Goal: Transaction & Acquisition: Purchase product/service

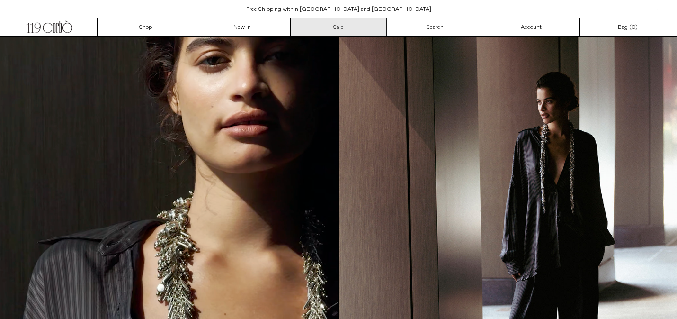
click at [336, 28] on link "Sale" at bounding box center [339, 27] width 97 height 18
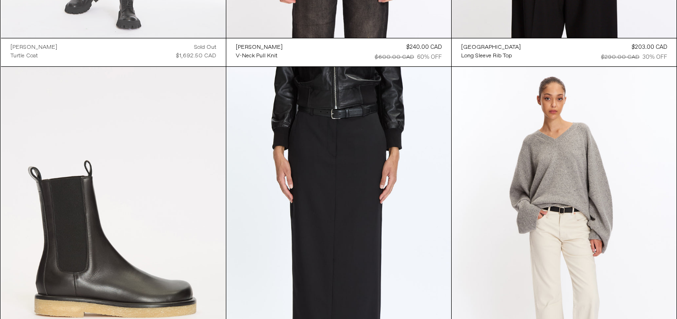
scroll to position [19879, 0]
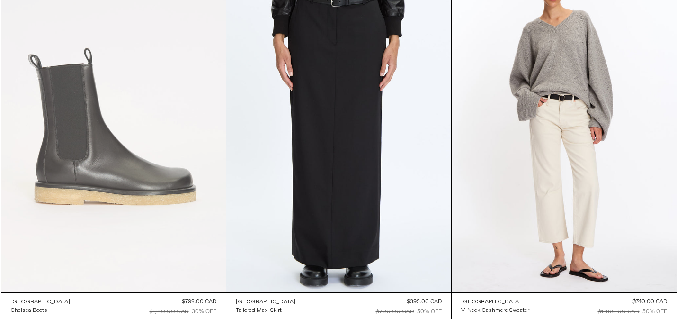
drag, startPoint x: 296, startPoint y: 102, endPoint x: 197, endPoint y: 6, distance: 138.0
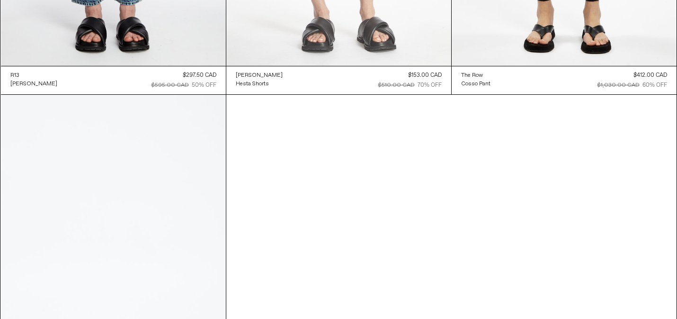
scroll to position [33483, 0]
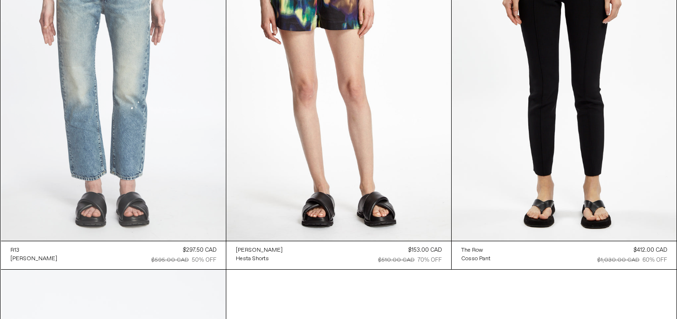
click at [152, 150] on at bounding box center [113, 72] width 225 height 338
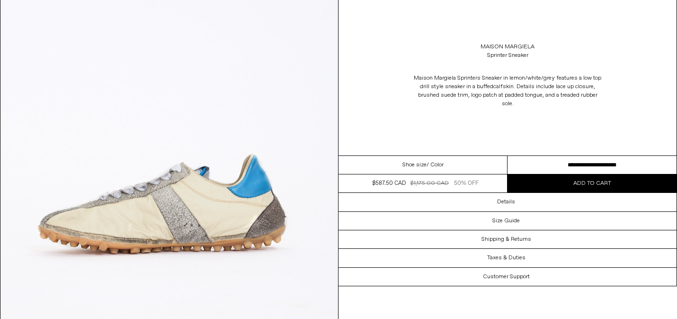
scroll to position [527, 0]
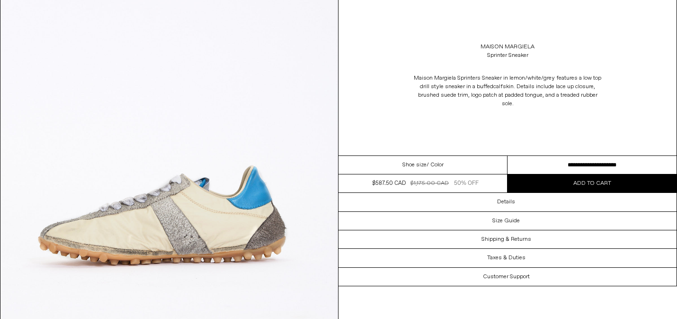
click at [541, 159] on select "**********" at bounding box center [592, 165] width 169 height 18
select select "**********"
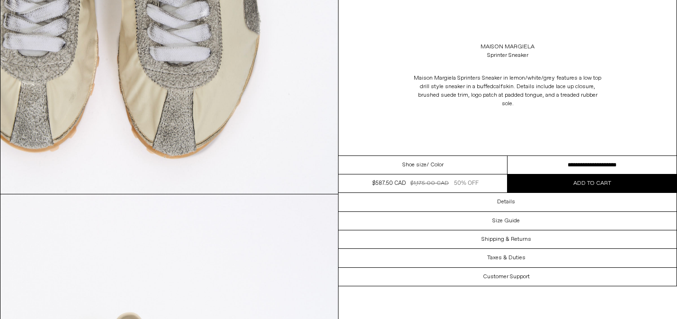
scroll to position [1499, 0]
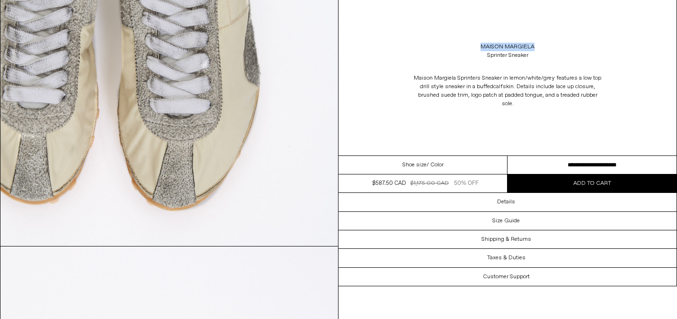
drag, startPoint x: 556, startPoint y: 56, endPoint x: 475, endPoint y: 44, distance: 81.8
click at [475, 44] on div "Maison Margiela Sprinter Sneaker" at bounding box center [508, 51] width 338 height 27
click at [551, 57] on div "Maison Margiela Sprinter Sneaker" at bounding box center [508, 51] width 338 height 27
drag, startPoint x: 543, startPoint y: 60, endPoint x: 489, endPoint y: 47, distance: 55.5
click at [489, 47] on div "Maison Margiela Sprinter Sneaker" at bounding box center [508, 51] width 338 height 27
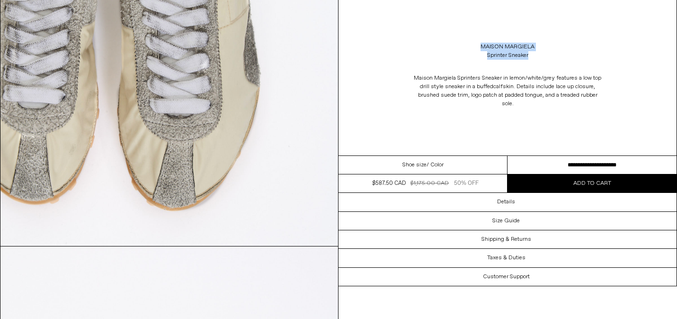
drag, startPoint x: 476, startPoint y: 45, endPoint x: 531, endPoint y: 56, distance: 55.5
click at [531, 56] on div "Maison Margiela Sprinter Sneaker" at bounding box center [508, 51] width 338 height 27
copy div "Maison Margiela Sprinter Sneaker"
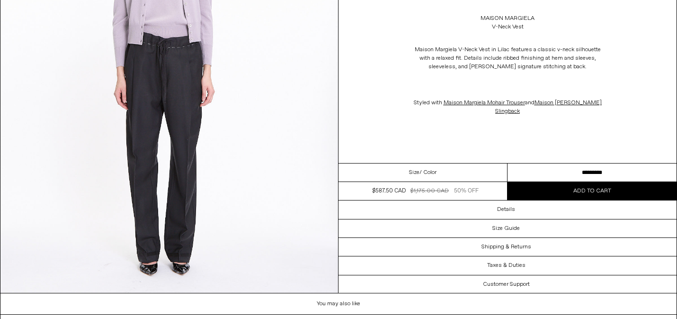
scroll to position [1508, 0]
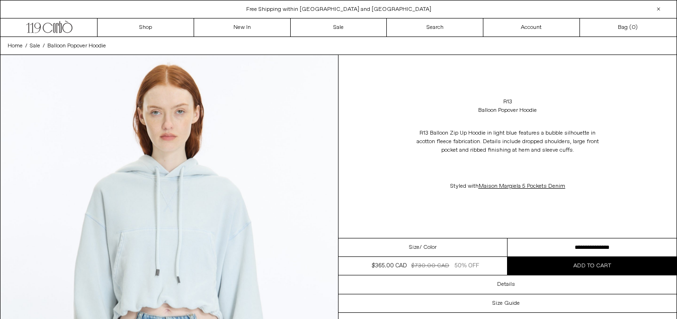
scroll to position [52, 0]
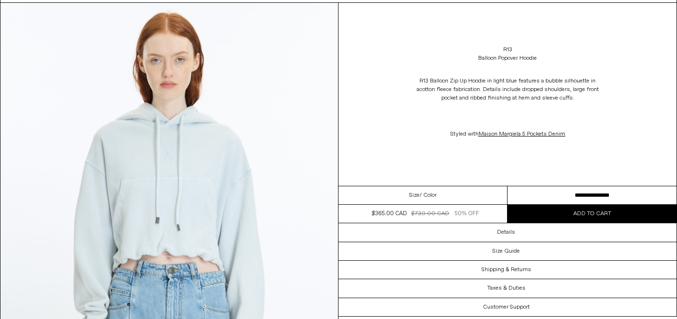
click at [558, 197] on select "**********" at bounding box center [592, 195] width 169 height 18
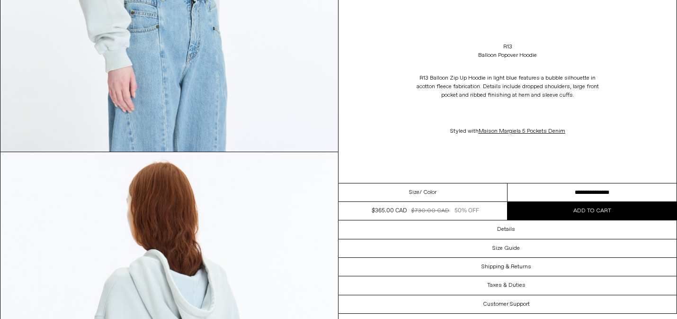
scroll to position [1060, 0]
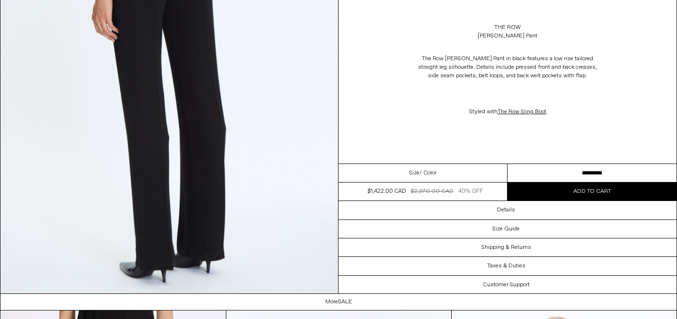
scroll to position [850, 0]
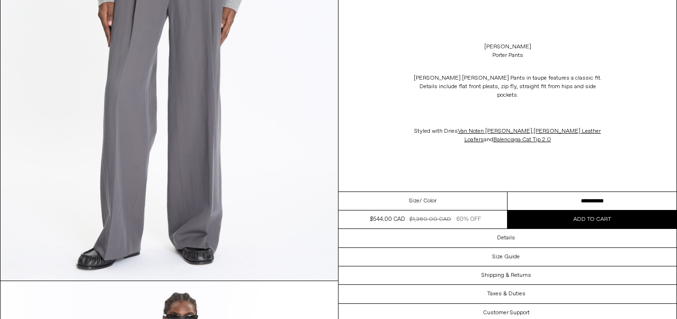
scroll to position [199, 0]
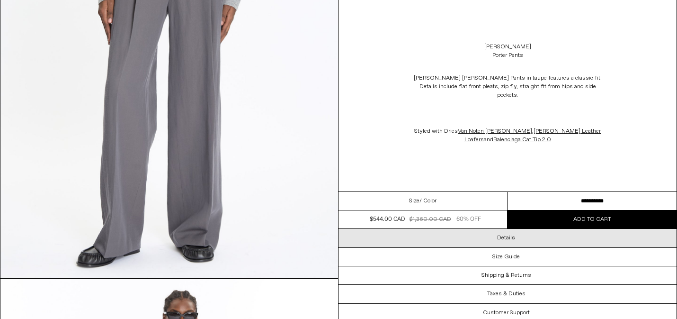
click at [412, 233] on div "Details" at bounding box center [508, 238] width 338 height 18
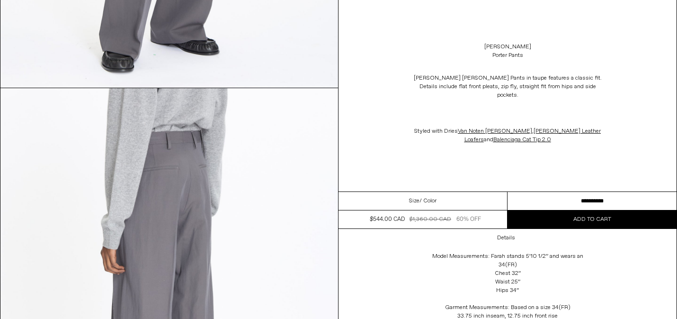
scroll to position [1322, 0]
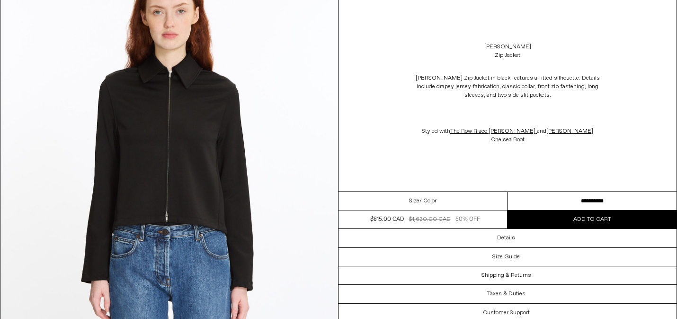
scroll to position [133, 0]
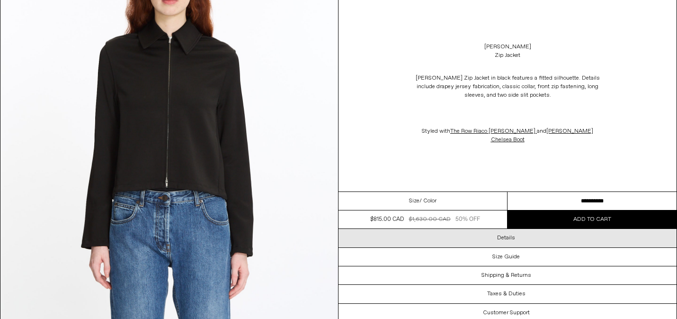
click at [396, 235] on div "Details" at bounding box center [508, 238] width 338 height 18
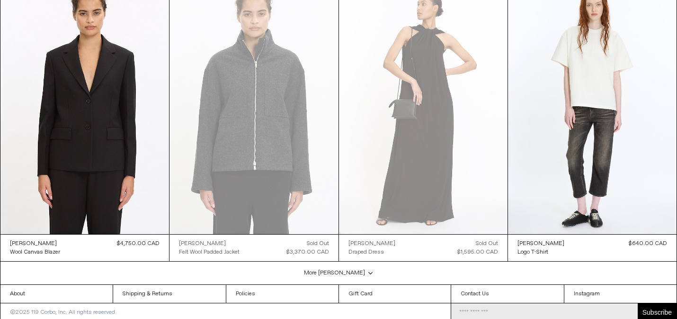
scroll to position [2211, 0]
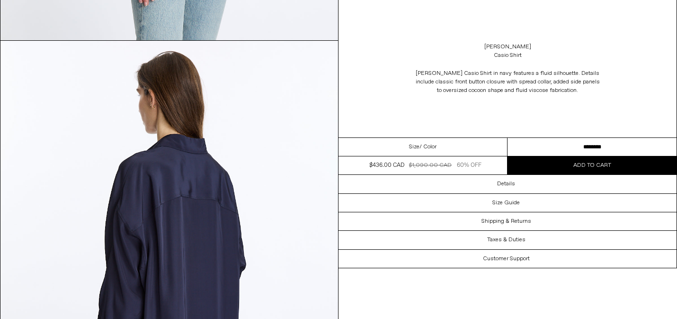
scroll to position [957, 0]
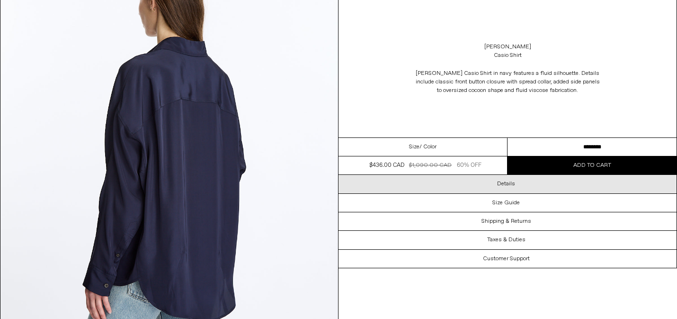
click at [390, 185] on div "Details" at bounding box center [508, 184] width 338 height 18
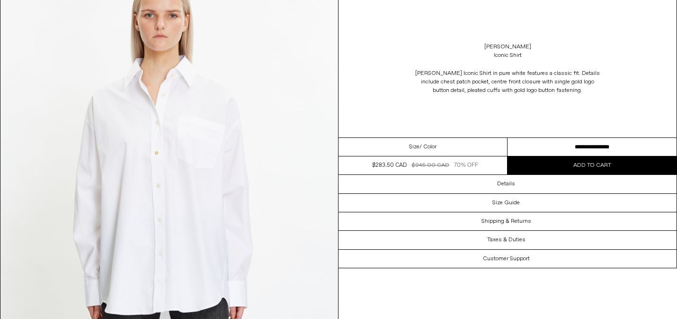
scroll to position [102, 0]
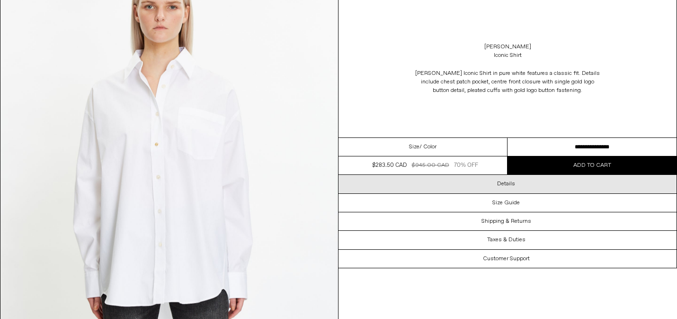
click at [393, 185] on div "Details" at bounding box center [508, 184] width 338 height 18
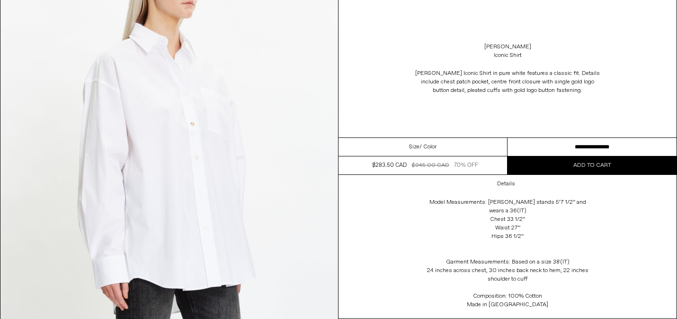
scroll to position [1440, 0]
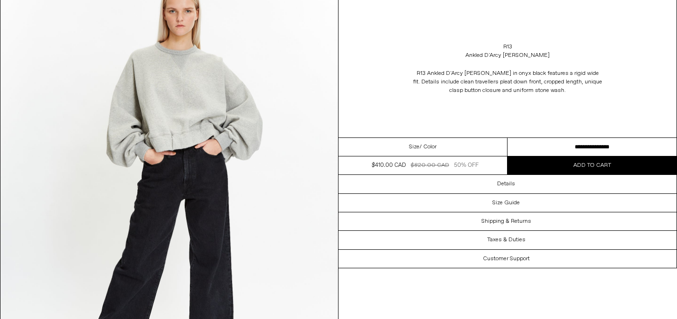
scroll to position [640, 0]
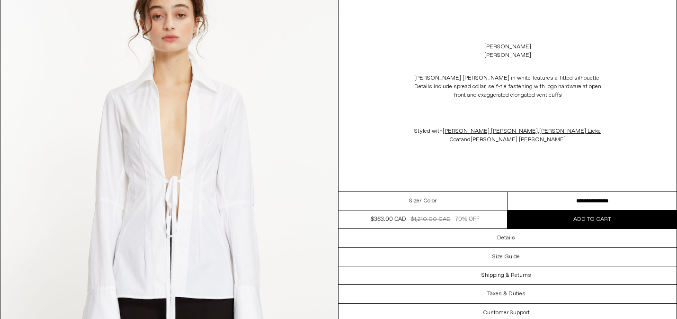
scroll to position [656, 0]
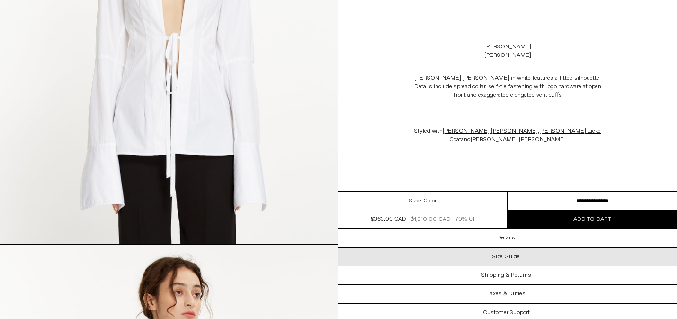
click at [377, 256] on div "Size Guide" at bounding box center [508, 257] width 338 height 18
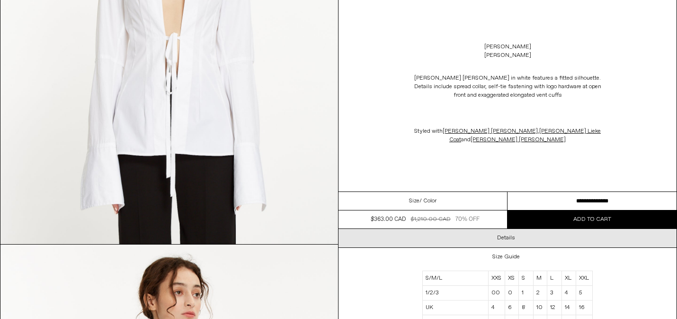
click at [388, 239] on div "Details" at bounding box center [508, 238] width 338 height 18
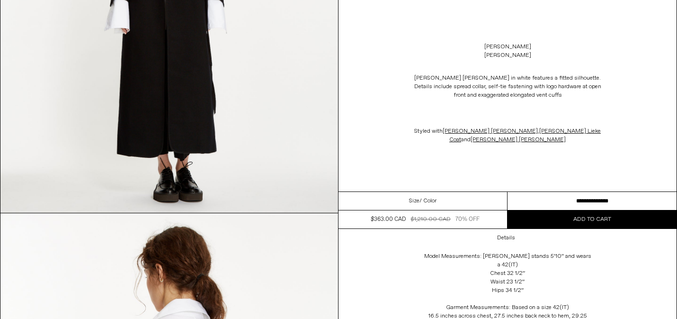
scroll to position [1702, 0]
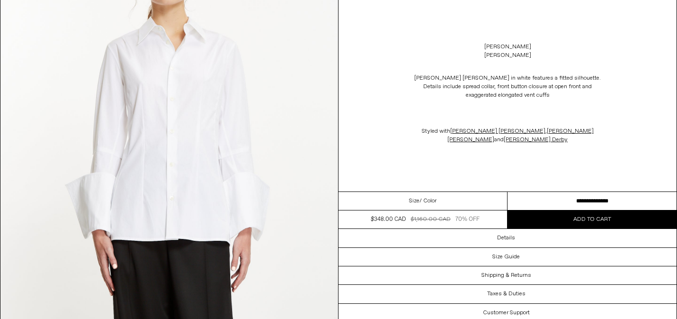
scroll to position [1827, 0]
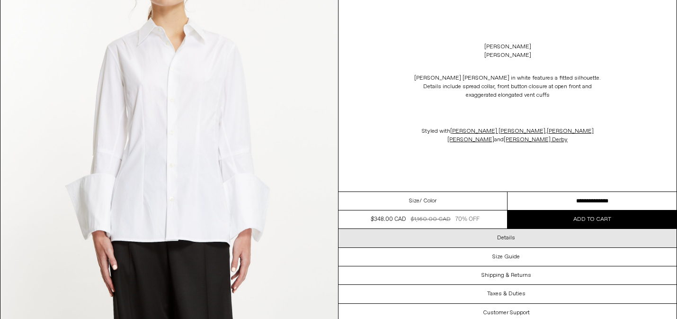
click at [420, 237] on div "Details" at bounding box center [508, 238] width 338 height 18
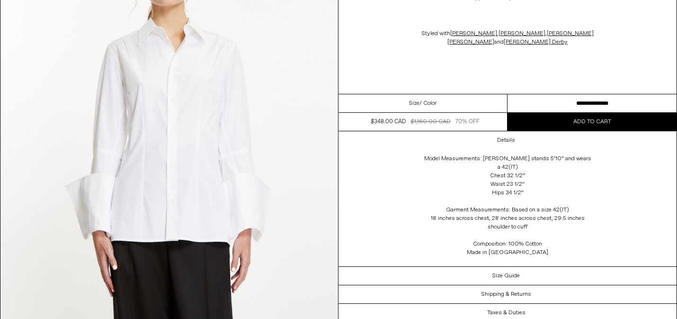
click at [569, 113] on select "**********" at bounding box center [592, 103] width 169 height 18
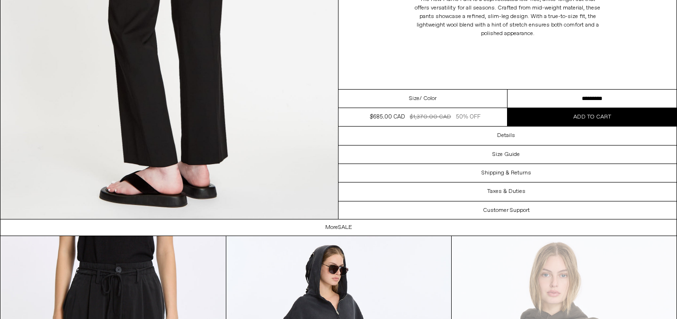
scroll to position [1520, 0]
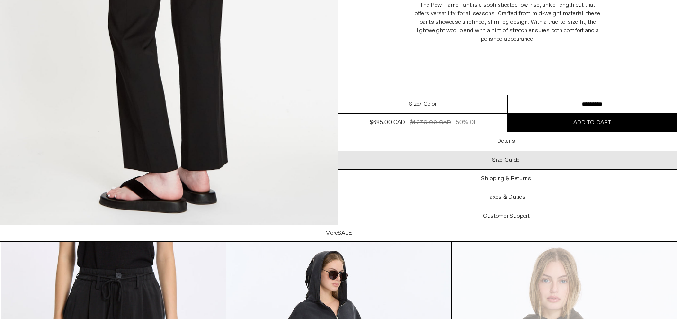
click at [422, 162] on div "Size Guide" at bounding box center [508, 160] width 338 height 18
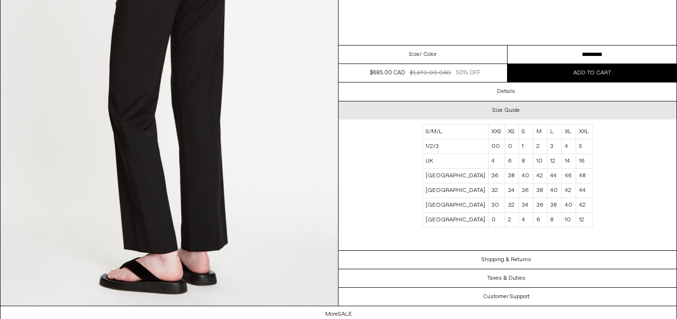
scroll to position [1434, 0]
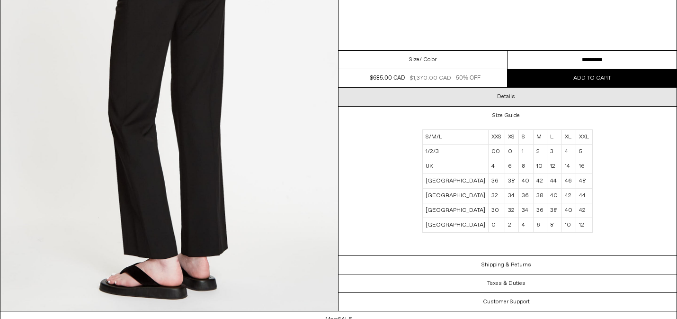
click at [433, 100] on div "Details" at bounding box center [508, 97] width 338 height 18
